Goal: Information Seeking & Learning: Understand process/instructions

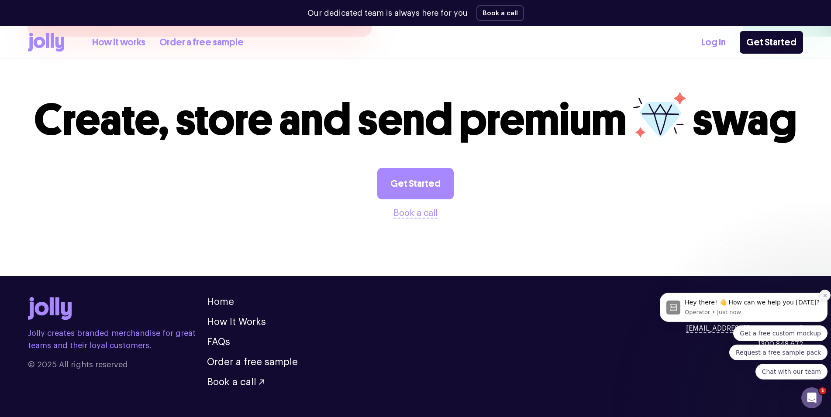
click at [824, 297] on icon "Dismiss notification" at bounding box center [824, 295] width 3 height 3
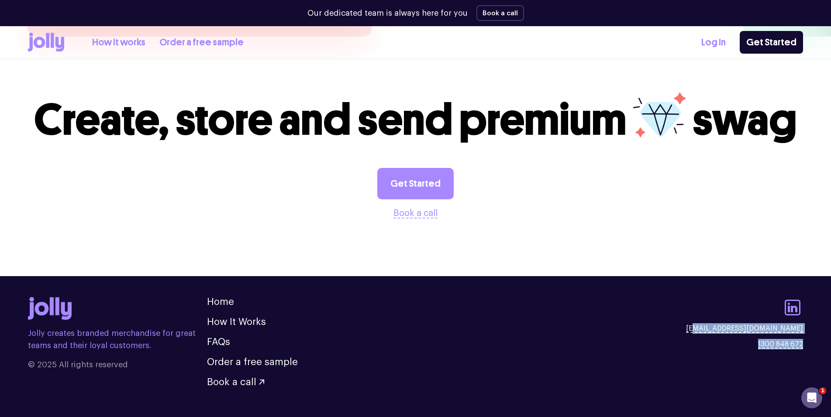
drag, startPoint x: 751, startPoint y: 328, endPoint x: 810, endPoint y: 324, distance: 59.1
click at [810, 324] on footer "Jolly creates branded merchandise for great teams and their loyal customers. © …" at bounding box center [415, 349] width 831 height 146
click at [818, 324] on footer "Jolly creates branded merchandise for great teams and their loyal customers. © …" at bounding box center [415, 349] width 831 height 146
drag, startPoint x: 802, startPoint y: 323, endPoint x: 760, endPoint y: 327, distance: 42.5
click at [760, 327] on footer "Jolly creates branded merchandise for great teams and their loyal customers. © …" at bounding box center [415, 349] width 831 height 146
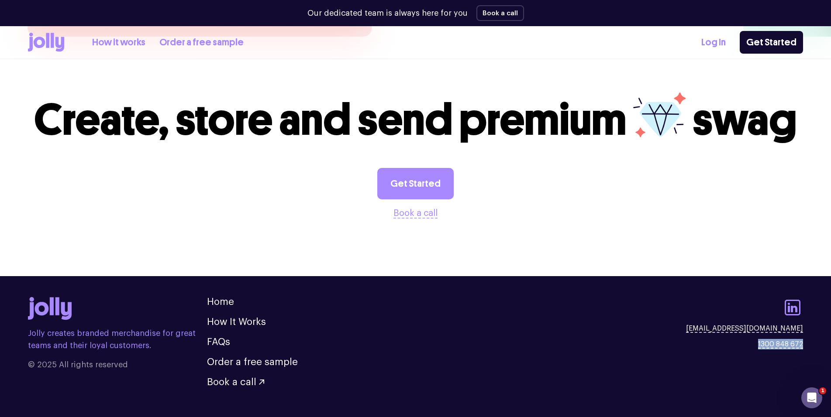
copy link "1300 848 672"
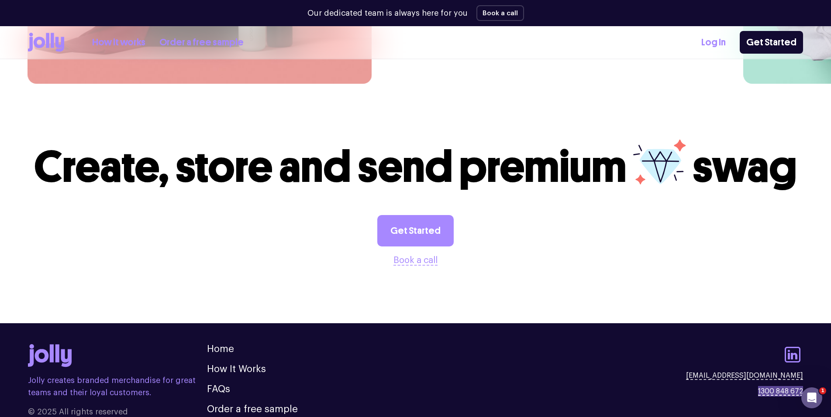
scroll to position [2415, 0]
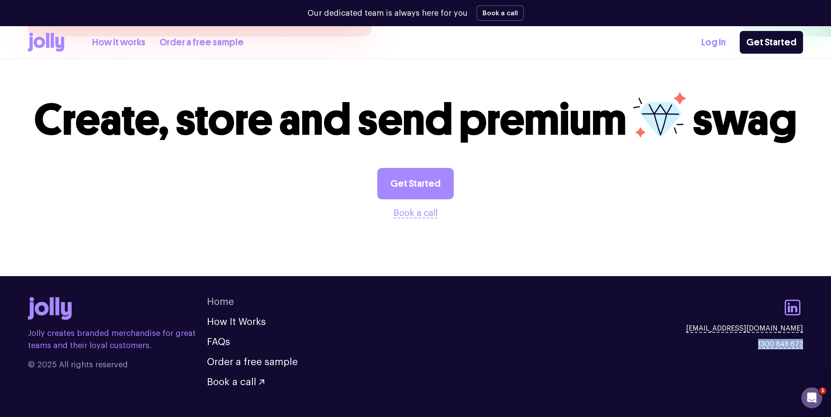
click at [222, 297] on link "Home" at bounding box center [220, 302] width 27 height 10
click at [213, 311] on ul "Home How It Works FAQs Order a free sample Book a call" at bounding box center [252, 342] width 91 height 90
click at [218, 317] on link "How It Works" at bounding box center [236, 322] width 59 height 10
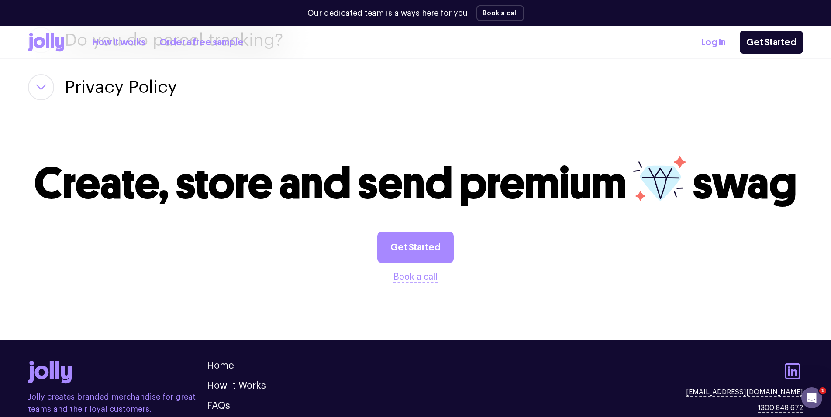
scroll to position [1594, 0]
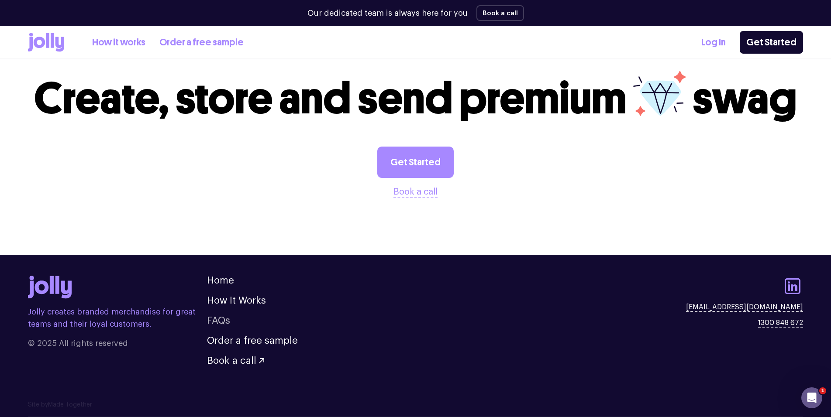
click at [218, 325] on link "FAQs" at bounding box center [218, 321] width 23 height 10
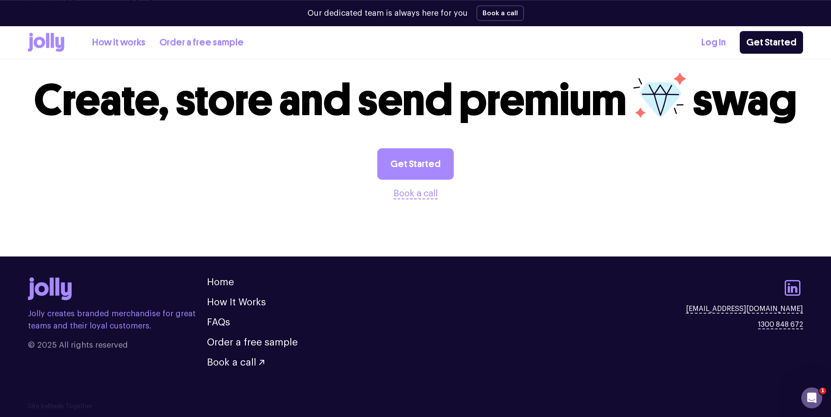
scroll to position [1594, 0]
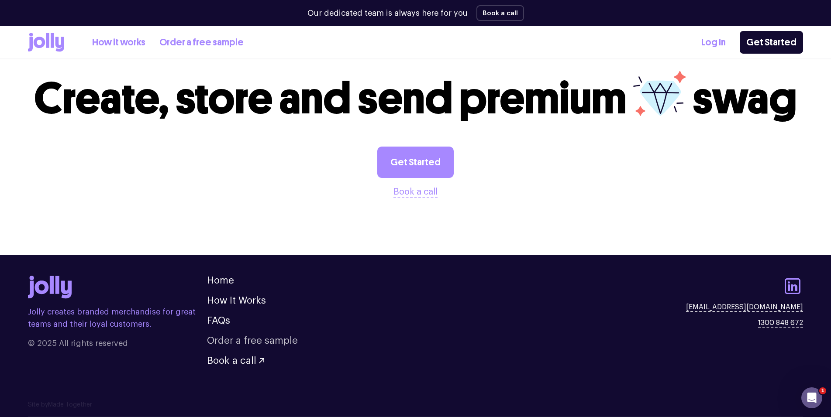
click at [231, 343] on link "Order a free sample" at bounding box center [252, 341] width 91 height 10
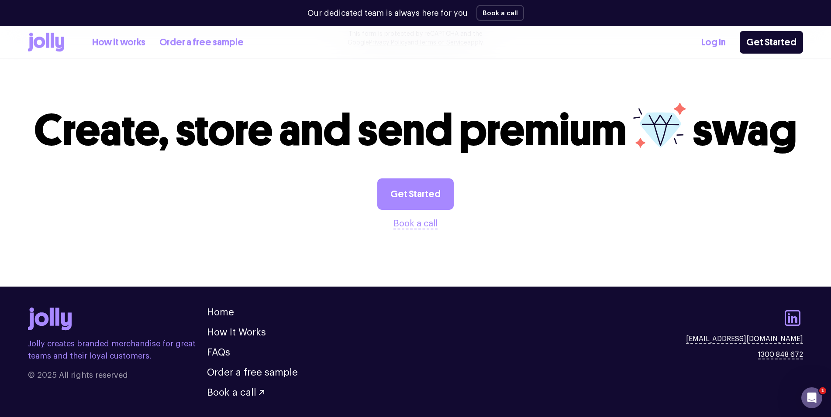
scroll to position [855, 0]
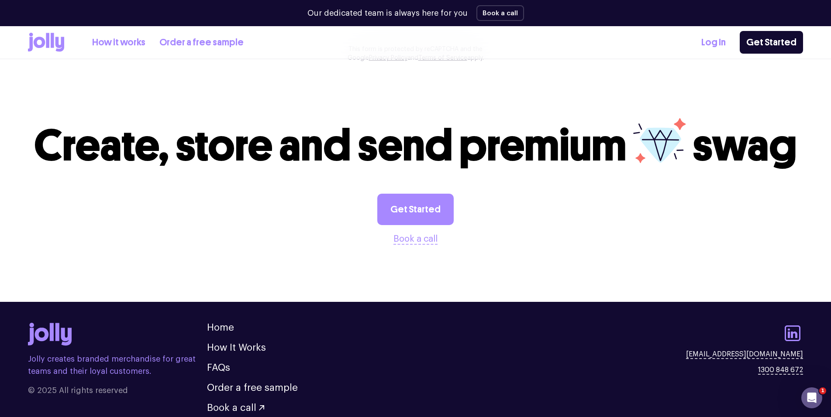
click at [57, 41] on icon at bounding box center [59, 44] width 9 height 15
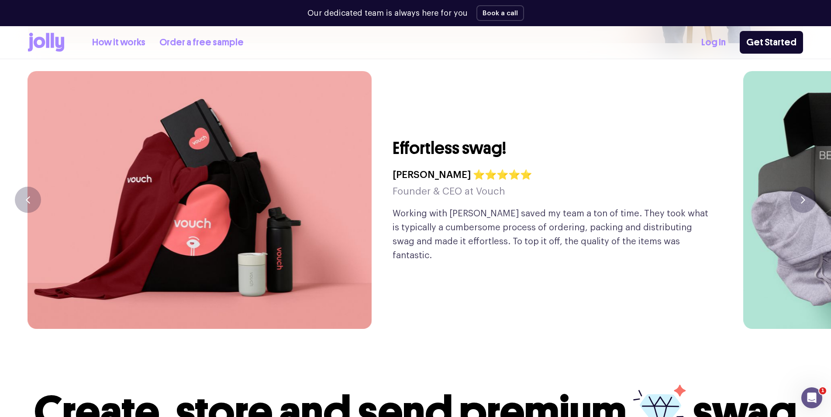
scroll to position [2415, 0]
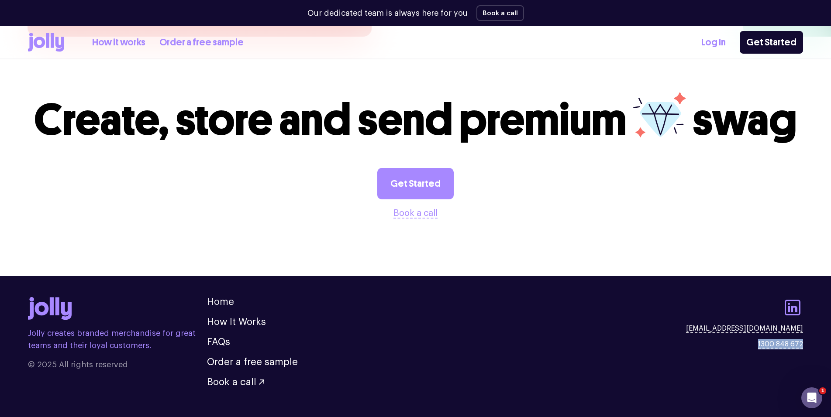
drag, startPoint x: 801, startPoint y: 324, endPoint x: 759, endPoint y: 326, distance: 42.8
click at [759, 326] on footer "Jolly creates branded merchandise for great teams and their loyal customers. © …" at bounding box center [415, 349] width 831 height 146
copy link "1300 848 672"
